Goal: Information Seeking & Learning: Learn about a topic

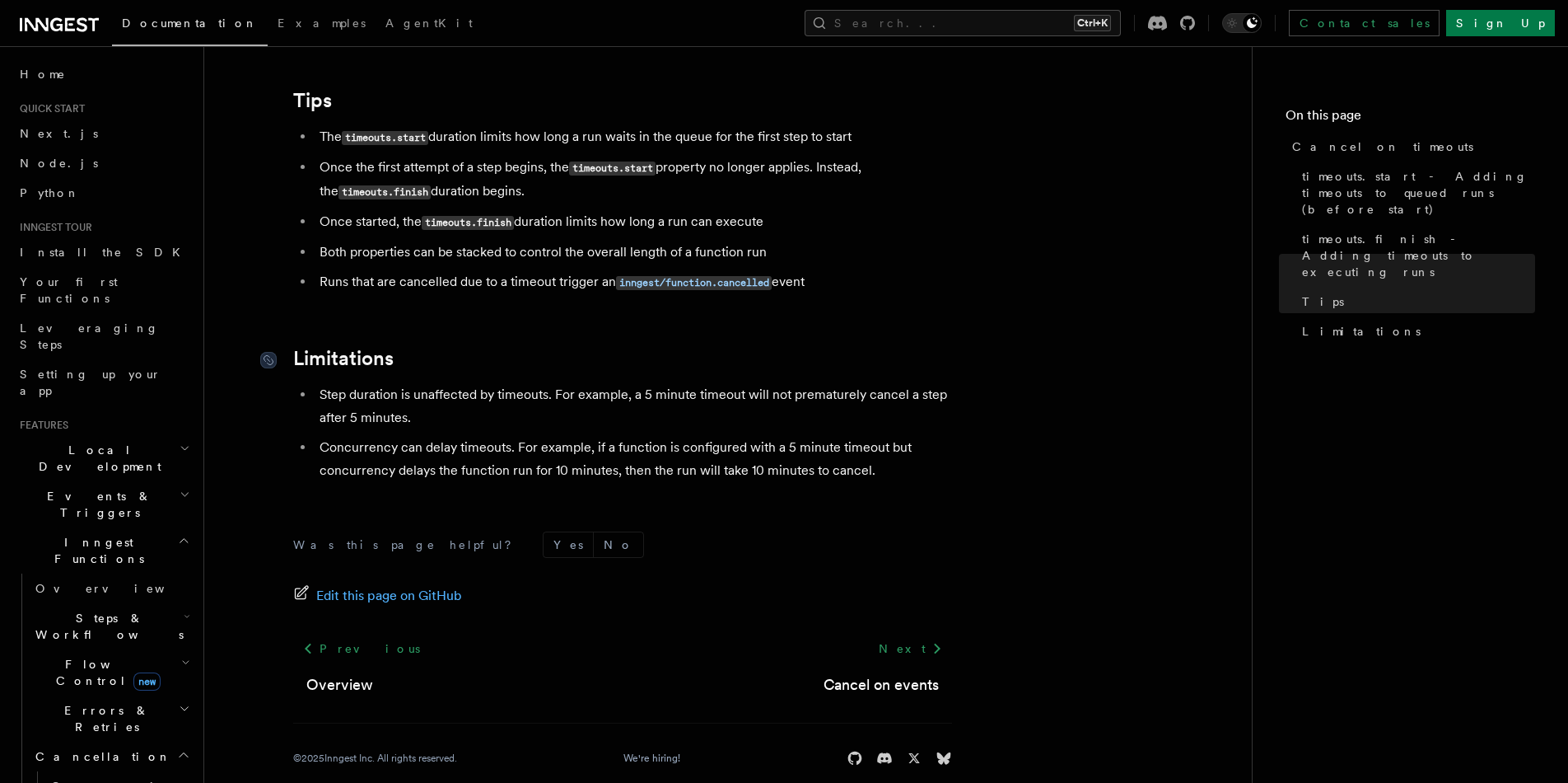
scroll to position [474, 0]
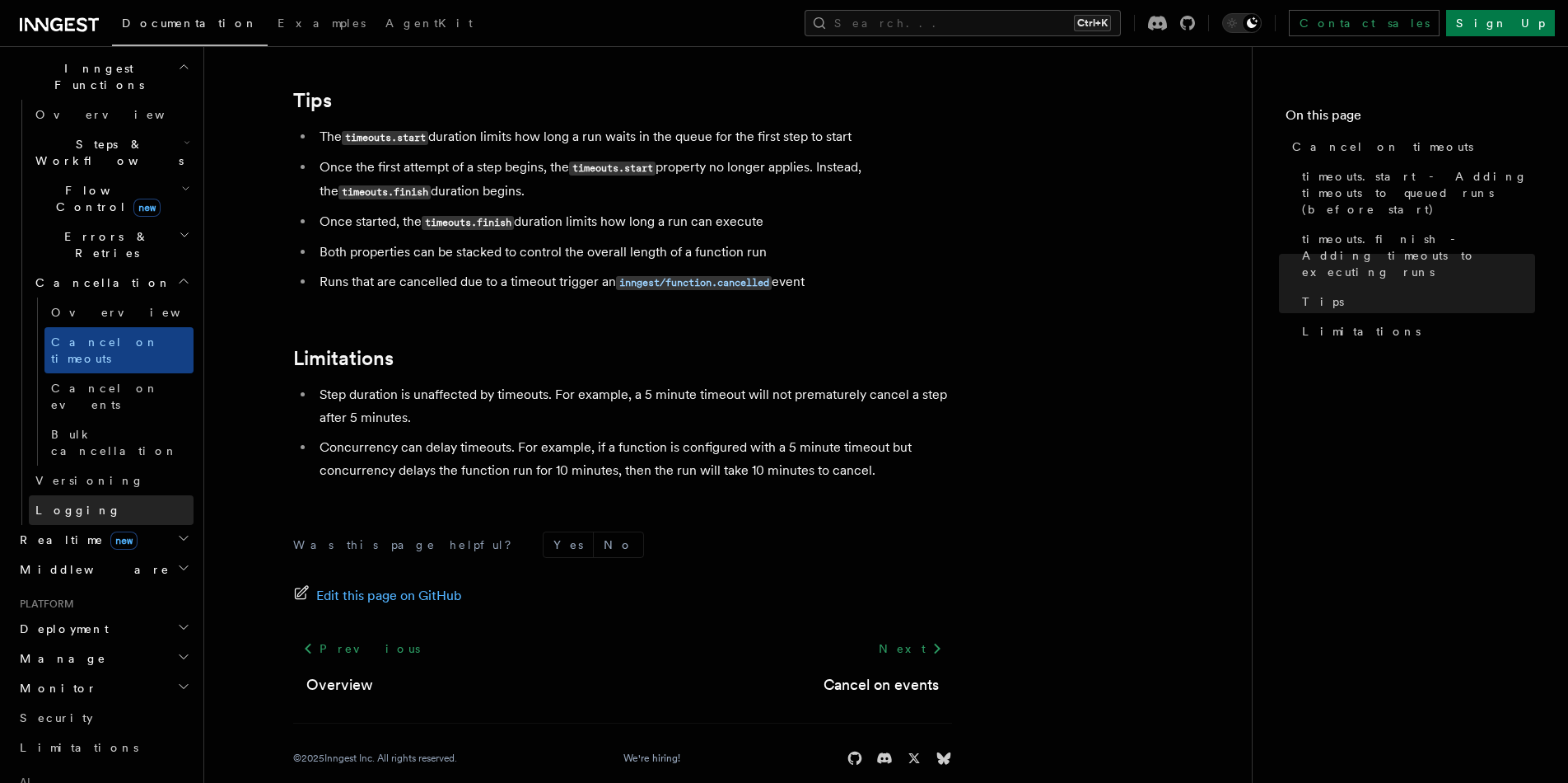
click at [118, 495] on link "Logging" at bounding box center [111, 510] width 165 height 29
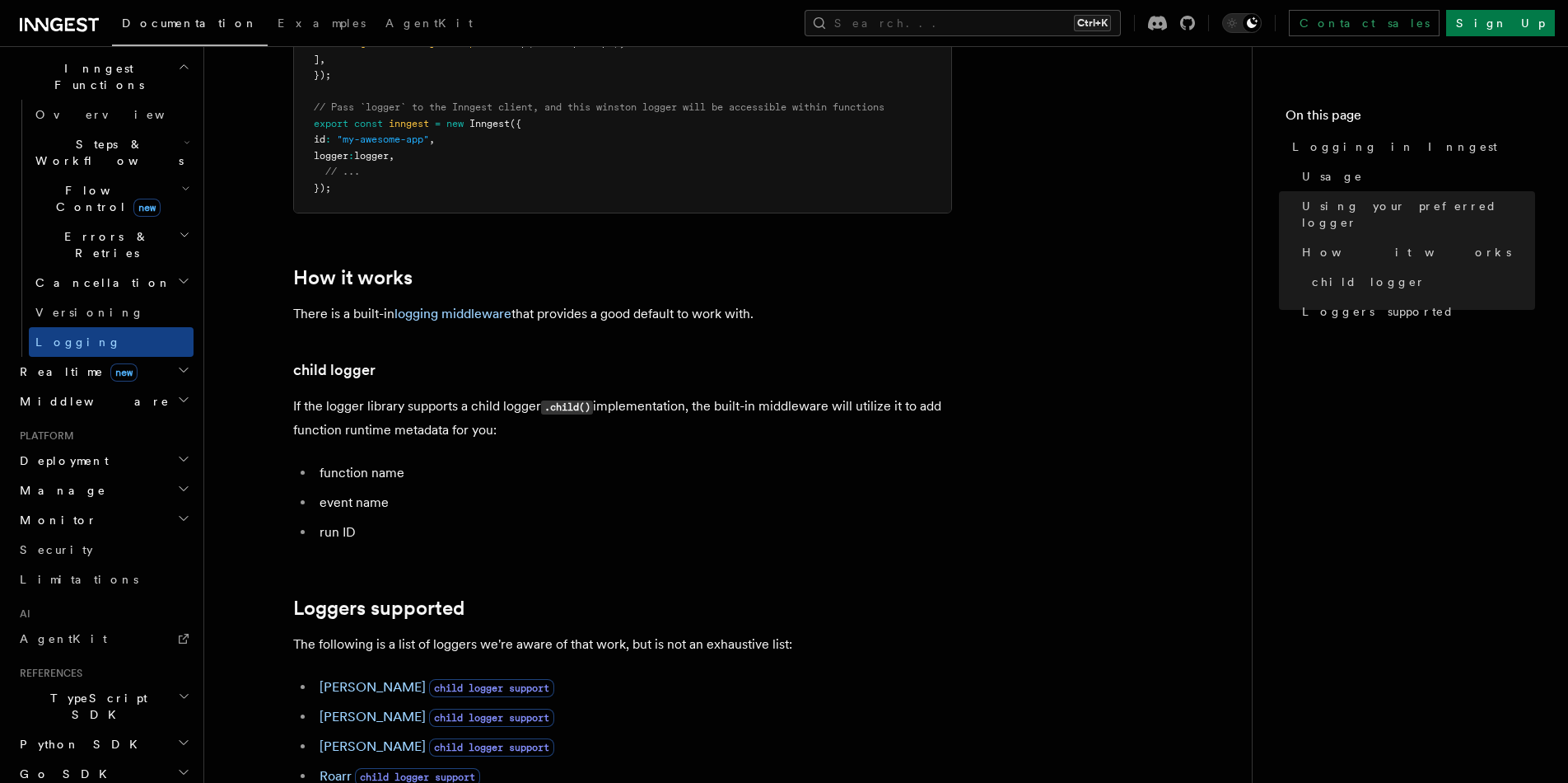
scroll to position [2225, 0]
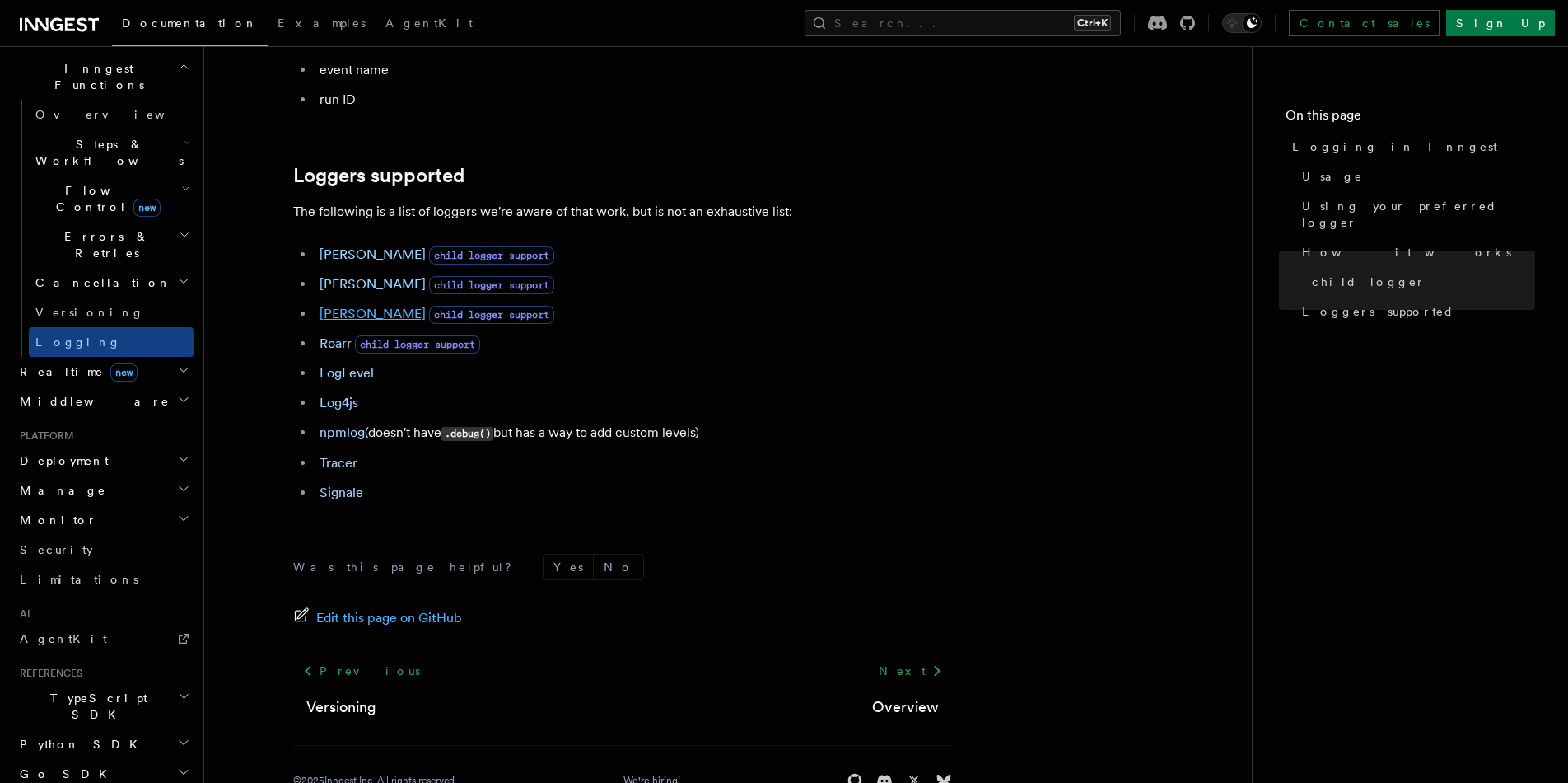
click at [343, 321] on link "[PERSON_NAME]" at bounding box center [372, 313] width 106 height 16
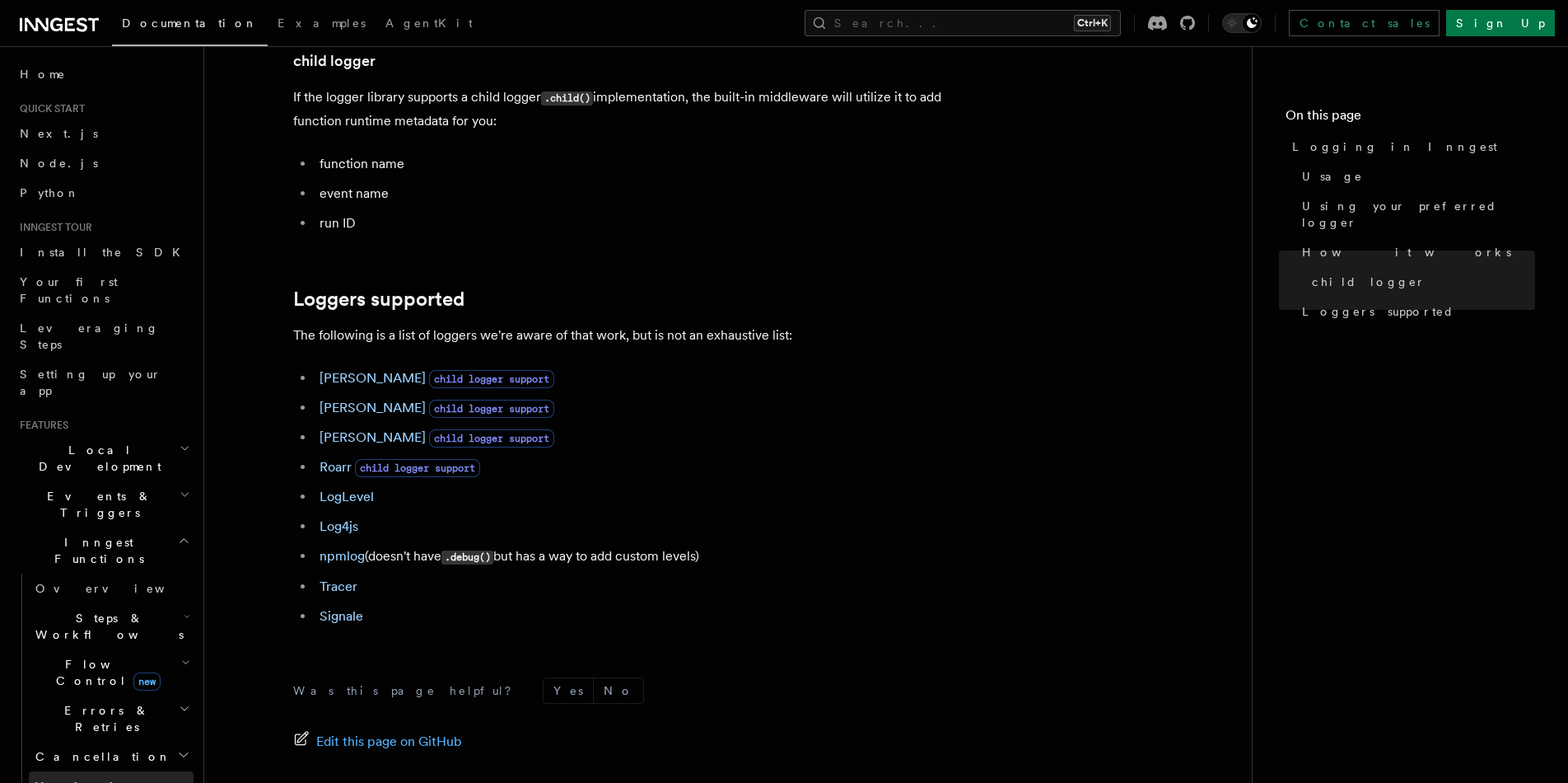
scroll to position [248, 0]
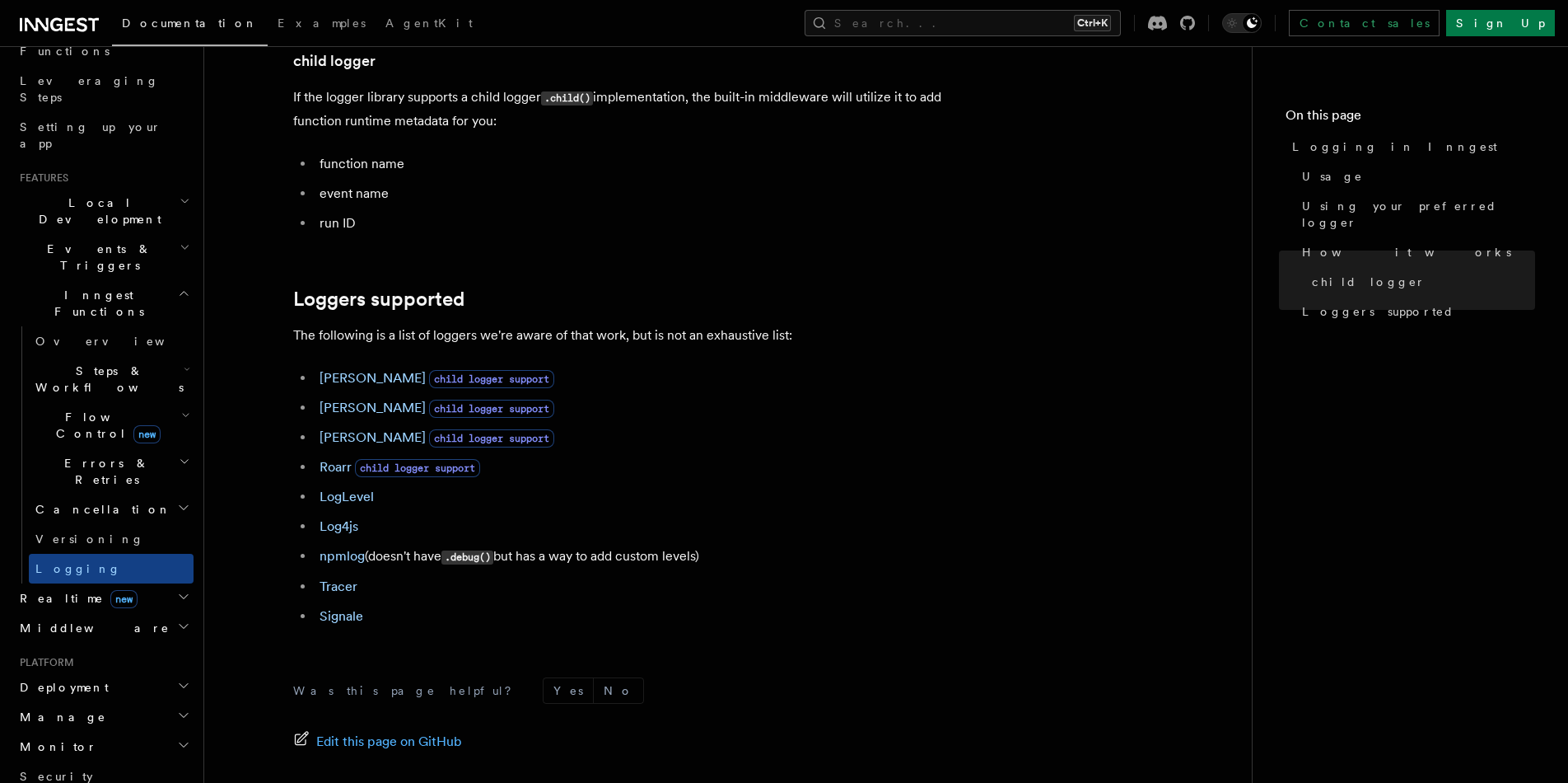
click at [151, 584] on h2 "Realtime new" at bounding box center [103, 598] width 181 height 29
click at [161, 613] on link "Overview" at bounding box center [111, 628] width 165 height 29
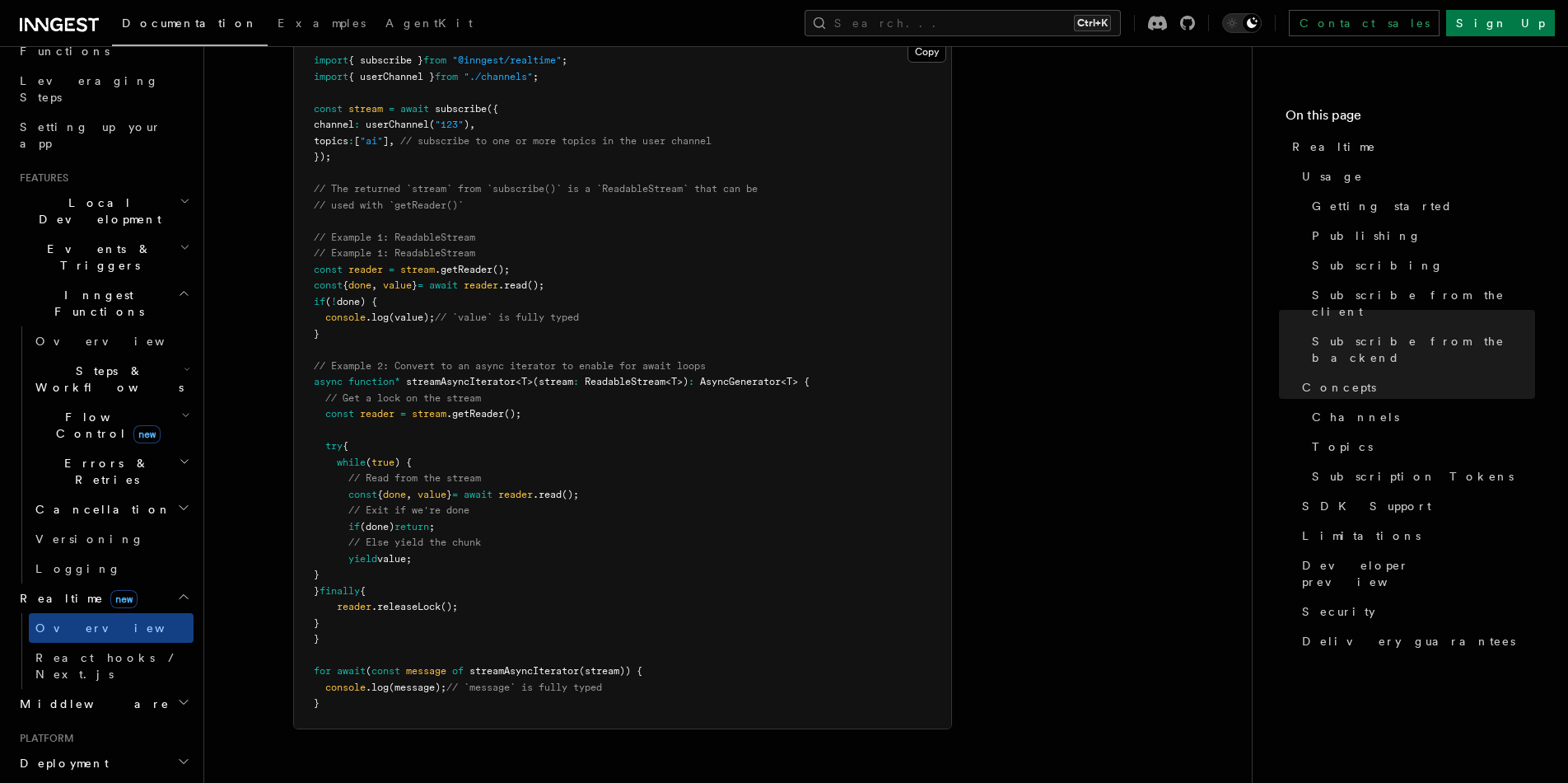
scroll to position [3771, 0]
